Goal: Task Accomplishment & Management: Manage account settings

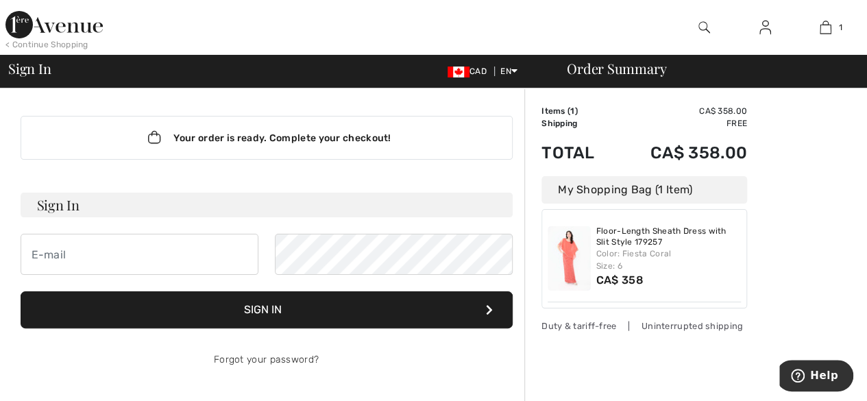
click at [99, 202] on h3 "Sign In" at bounding box center [267, 205] width 492 height 25
click at [81, 253] on input "email" at bounding box center [140, 254] width 238 height 41
type input "[EMAIL_ADDRESS][DOMAIN_NAME]"
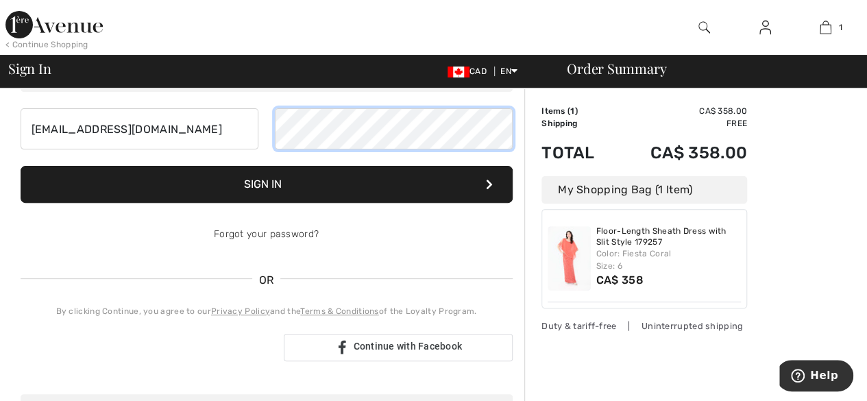
scroll to position [126, 0]
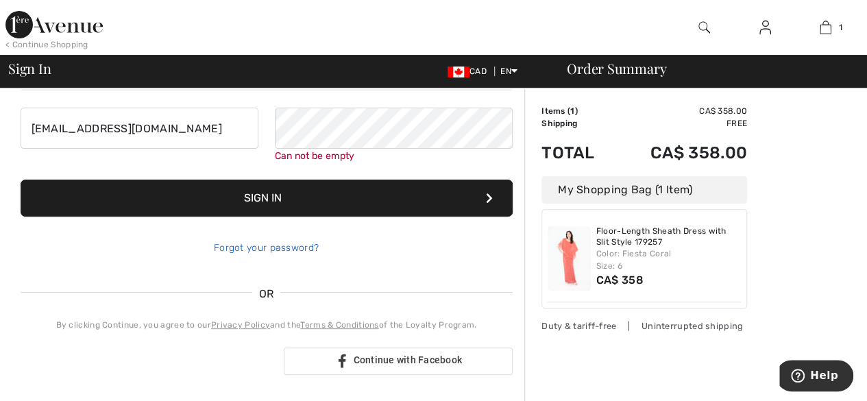
click at [284, 232] on div "Forgot your password?" at bounding box center [267, 248] width 492 height 41
click at [276, 245] on link "Forgot your password?" at bounding box center [266, 248] width 105 height 12
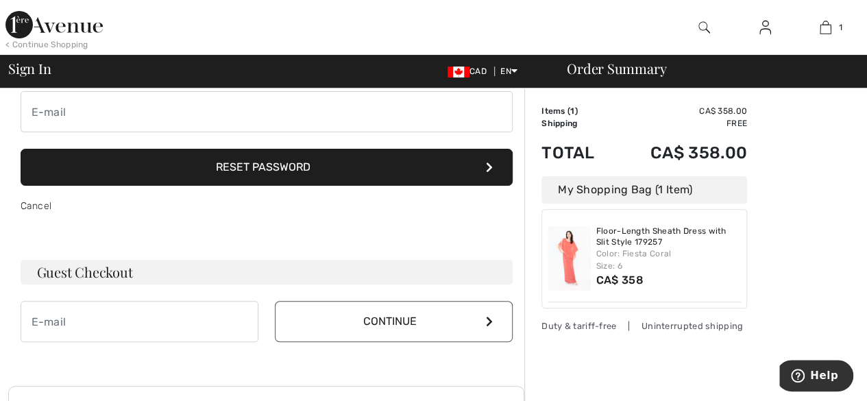
click at [275, 170] on button "Reset Password" at bounding box center [267, 167] width 492 height 37
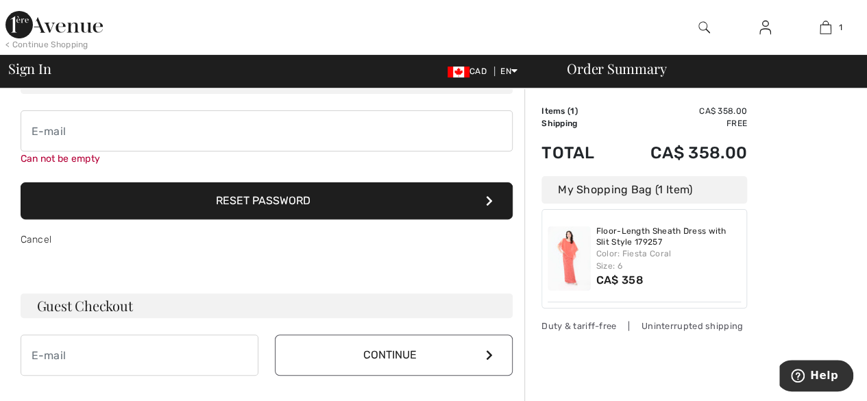
scroll to position [0, 0]
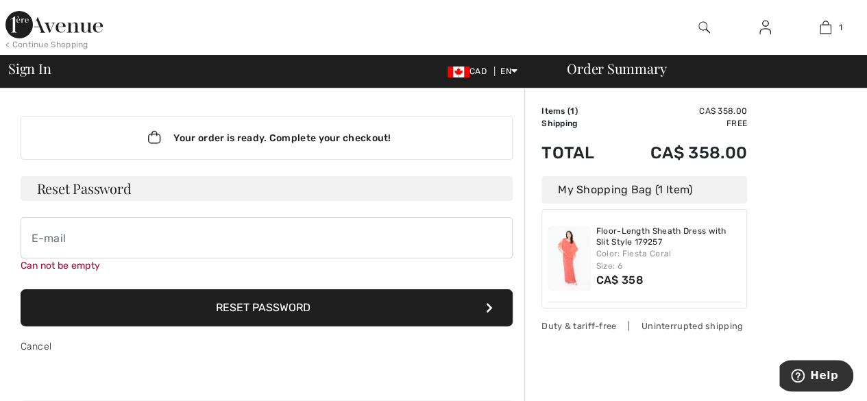
click at [235, 304] on button "Reset Password" at bounding box center [267, 307] width 492 height 37
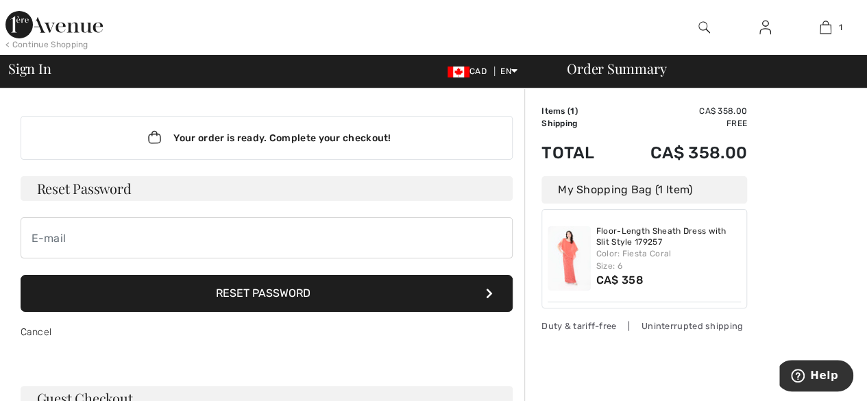
click at [53, 187] on h3 "Reset Password" at bounding box center [267, 188] width 492 height 25
click at [35, 187] on h3 "Reset Password" at bounding box center [267, 188] width 492 height 25
click at [38, 183] on h3 "Reset Password" at bounding box center [267, 188] width 492 height 25
click at [491, 289] on icon at bounding box center [489, 293] width 7 height 11
click at [138, 187] on h3 "Reset Password" at bounding box center [267, 188] width 492 height 25
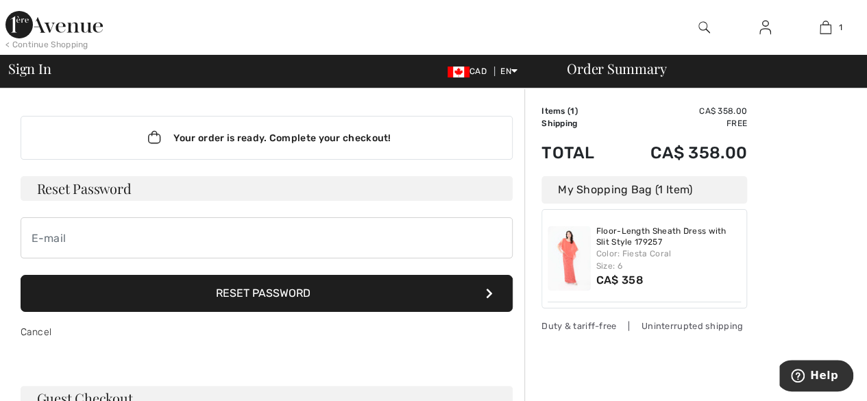
click at [228, 296] on button "Reset Password" at bounding box center [267, 293] width 492 height 37
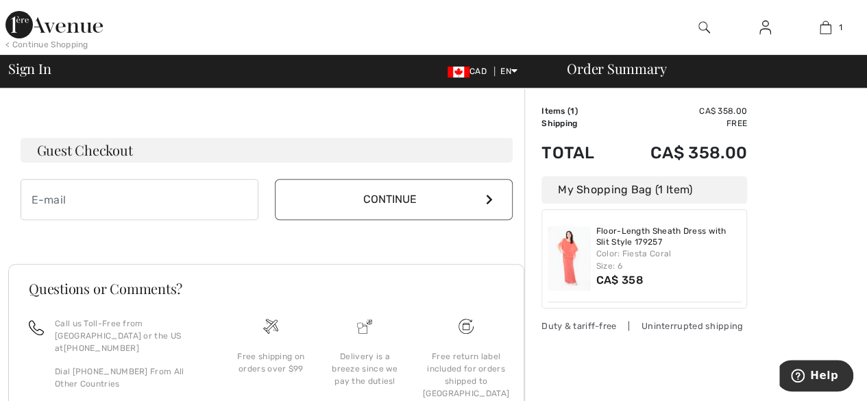
scroll to position [249, 0]
click at [95, 206] on input "email" at bounding box center [140, 198] width 238 height 41
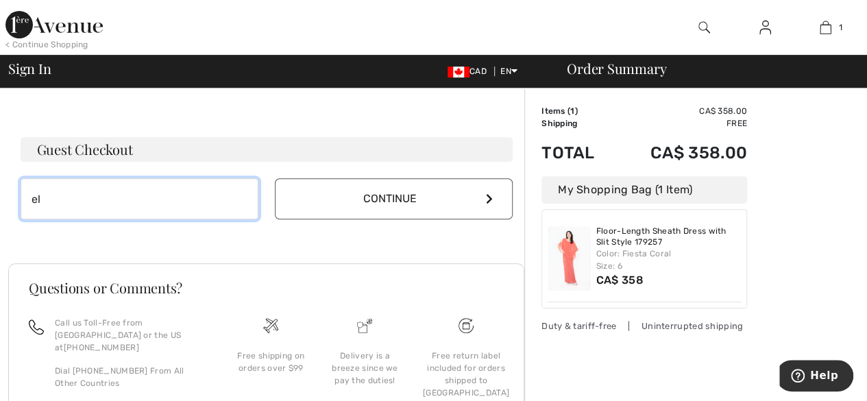
type input "e"
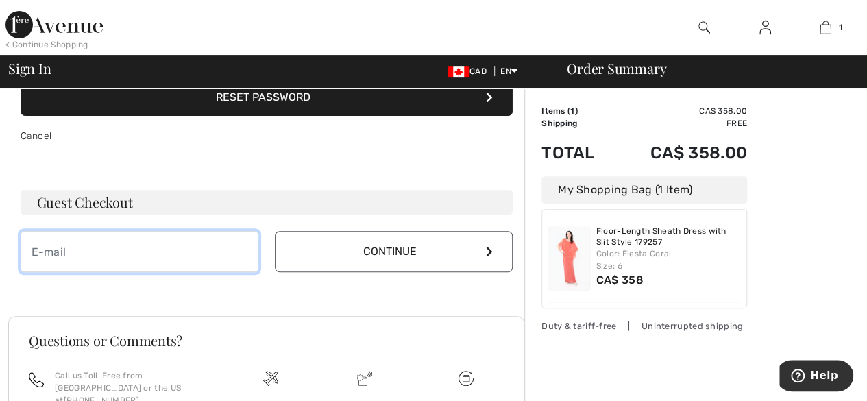
scroll to position [197, 0]
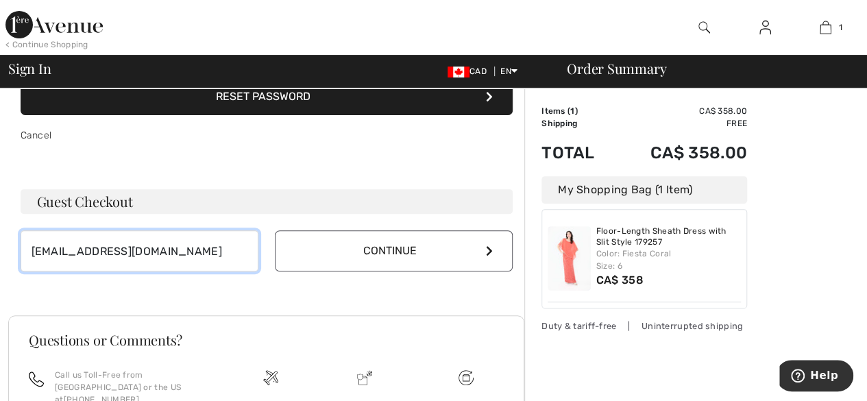
type input "[EMAIL_ADDRESS][DOMAIN_NAME]"
click at [317, 248] on button "Continue" at bounding box center [394, 250] width 238 height 41
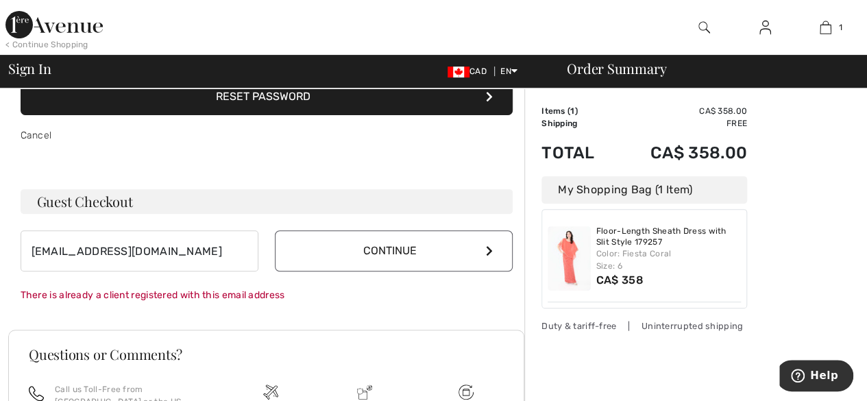
click at [490, 250] on icon at bounding box center [489, 250] width 7 height 11
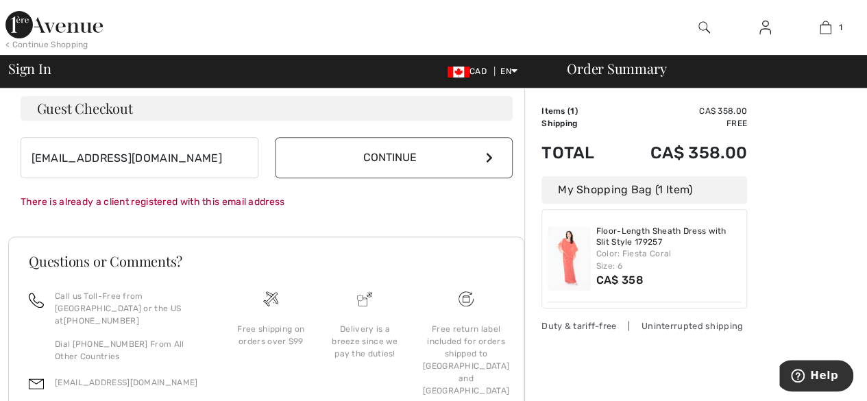
scroll to position [291, 0]
click at [487, 157] on icon at bounding box center [489, 157] width 7 height 11
click at [402, 160] on button "Continue" at bounding box center [394, 156] width 238 height 41
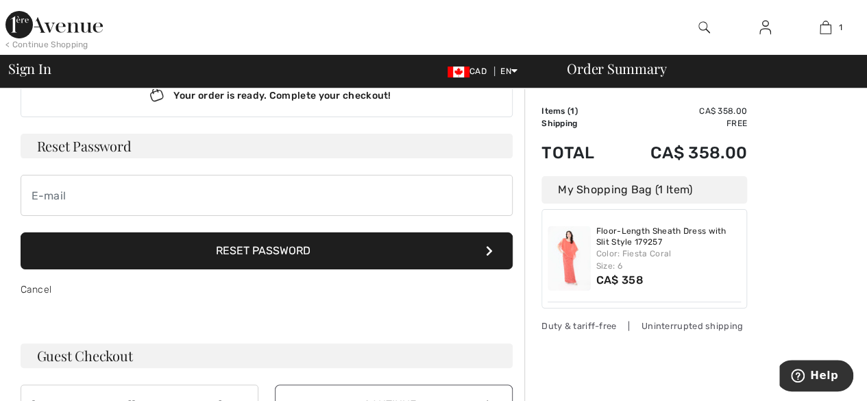
scroll to position [0, 0]
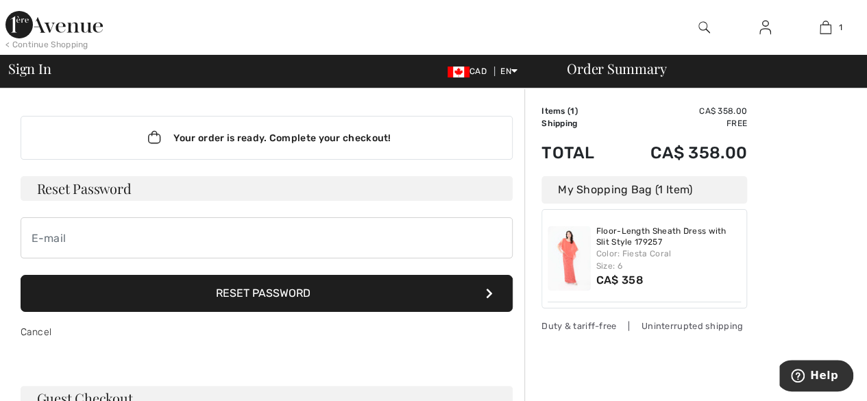
click at [162, 187] on h3 "Reset Password" at bounding box center [267, 188] width 492 height 25
click at [571, 262] on img at bounding box center [569, 258] width 43 height 64
